Goal: Navigation & Orientation: Go to known website

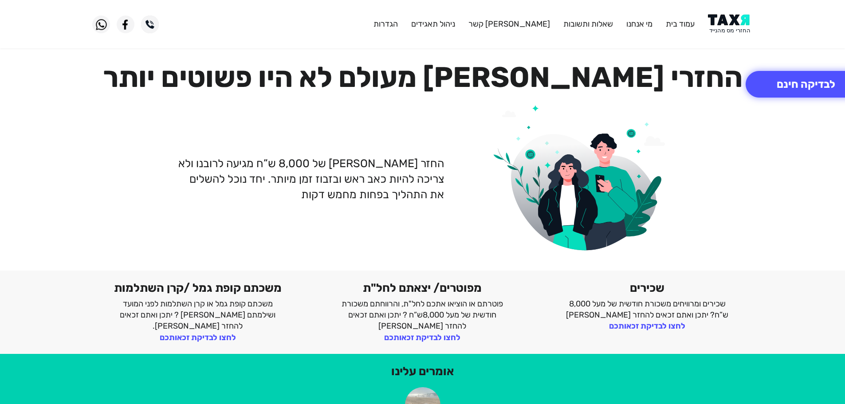
click at [739, 18] on img at bounding box center [730, 24] width 45 height 20
click at [740, 20] on img at bounding box center [730, 24] width 45 height 20
click at [721, 23] on img at bounding box center [730, 24] width 45 height 20
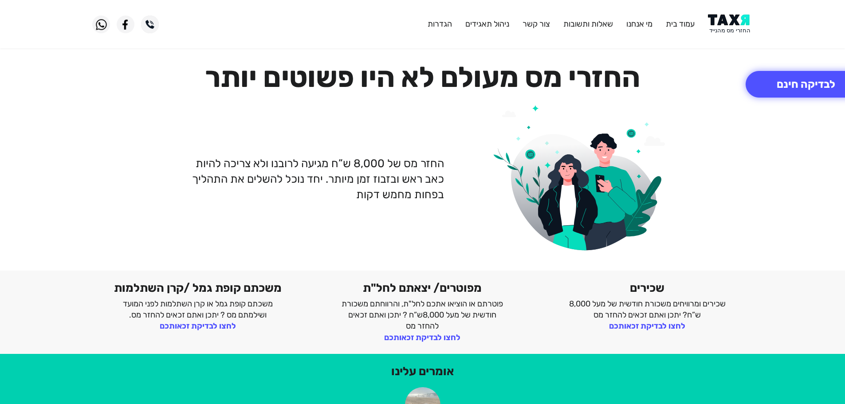
click at [725, 20] on img at bounding box center [730, 24] width 45 height 20
click at [729, 20] on img at bounding box center [730, 24] width 45 height 20
